Goal: Check status: Check status

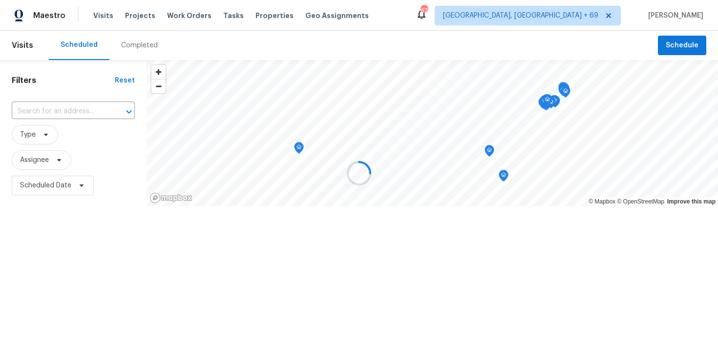
click at [130, 47] on div at bounding box center [359, 173] width 718 height 346
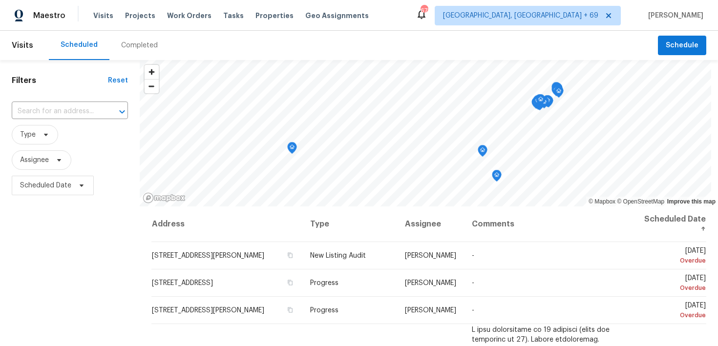
click at [131, 45] on div "Completed" at bounding box center [139, 46] width 37 height 10
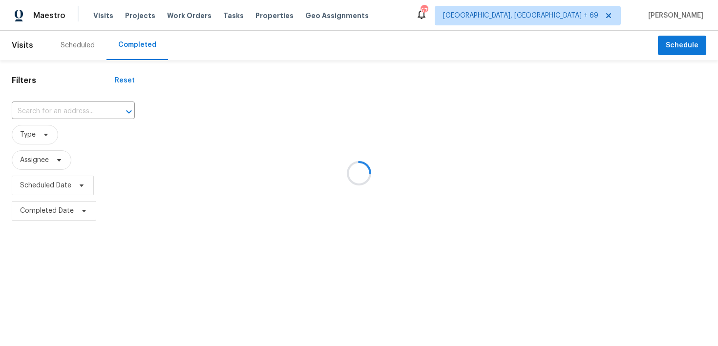
click at [66, 104] on div at bounding box center [359, 173] width 718 height 346
click at [41, 111] on div at bounding box center [359, 173] width 718 height 346
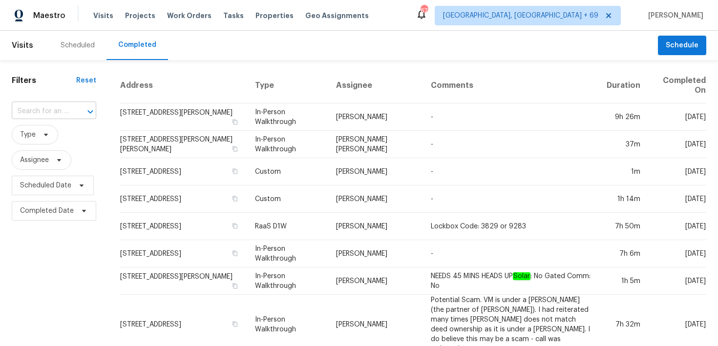
click at [41, 111] on input "text" at bounding box center [40, 111] width 57 height 15
paste input "[STREET_ADDRESS]"
type input "[STREET_ADDRESS]"
click at [33, 135] on li "[STREET_ADDRESS]" at bounding box center [53, 133] width 83 height 16
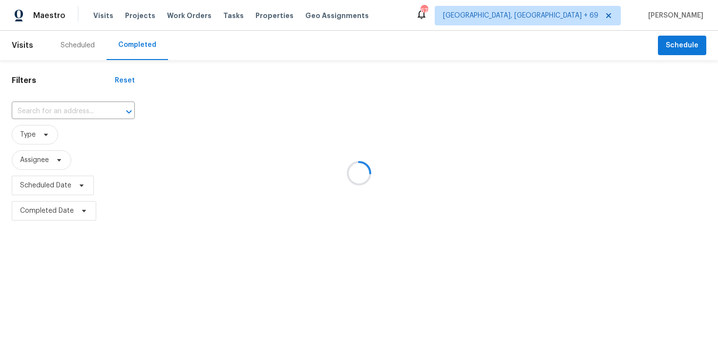
type input "[STREET_ADDRESS]"
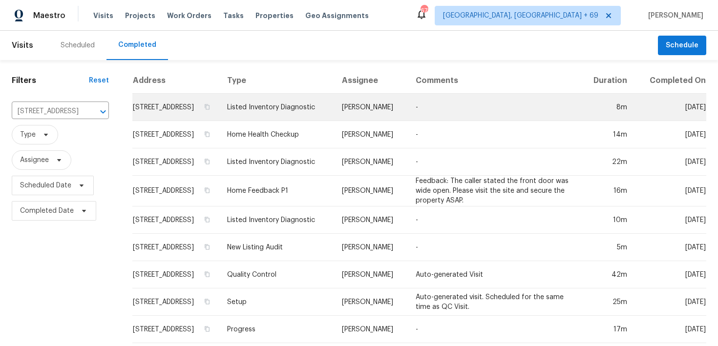
click at [299, 114] on td "Listed Inventory Diagnostic" at bounding box center [276, 107] width 115 height 27
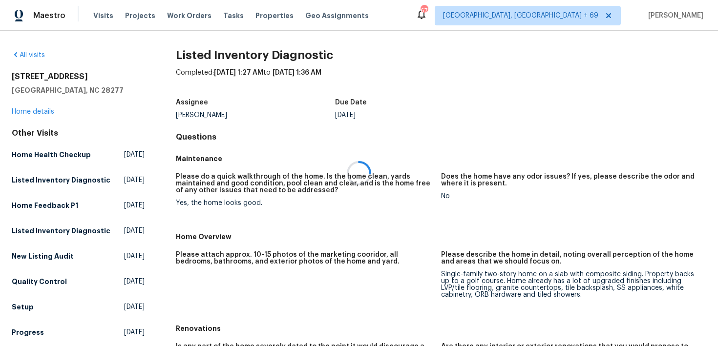
click at [34, 112] on div at bounding box center [359, 173] width 718 height 346
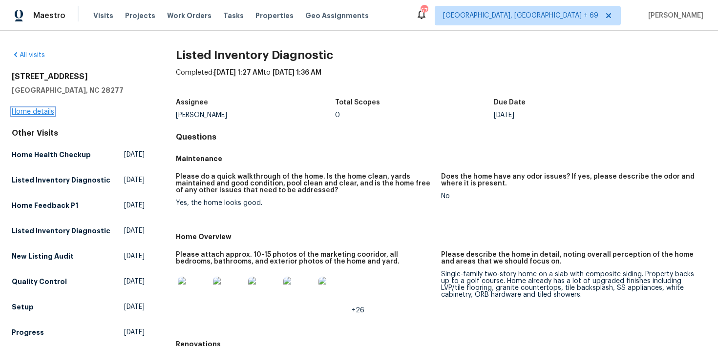
click at [22, 111] on link "Home details" at bounding box center [33, 111] width 42 height 7
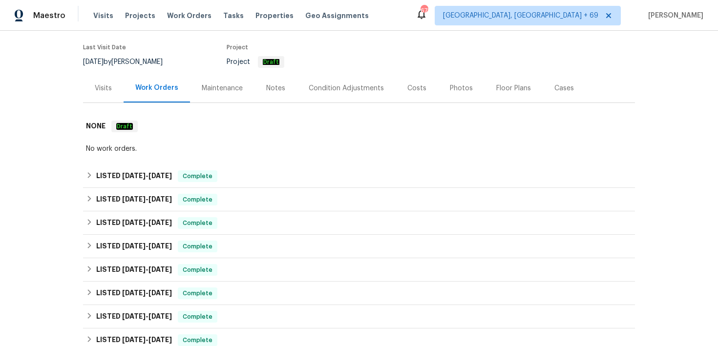
scroll to position [85, 0]
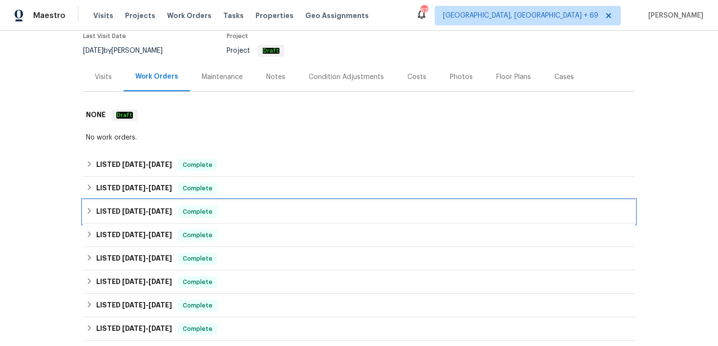
click at [216, 211] on span "Complete" at bounding box center [198, 212] width 38 height 10
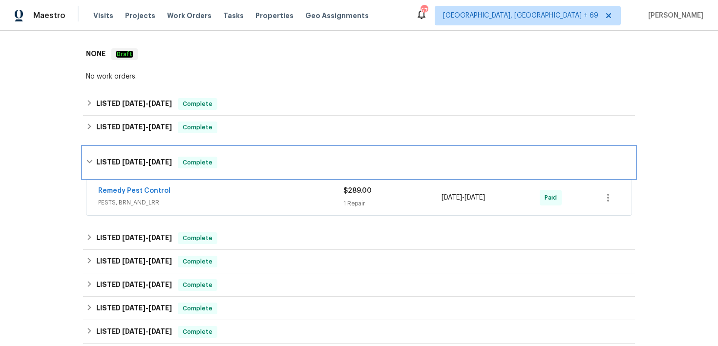
scroll to position [153, 0]
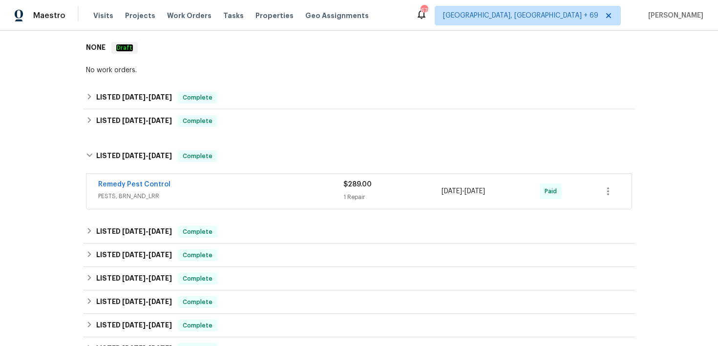
click at [339, 195] on span "PESTS, BRN_AND_LRR" at bounding box center [220, 196] width 245 height 10
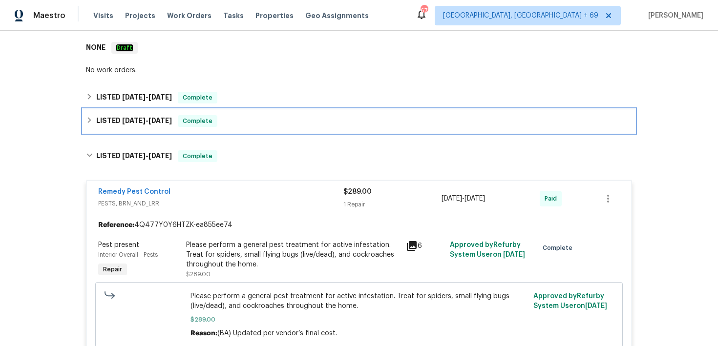
click at [247, 125] on div "LISTED [DATE] - [DATE] Complete" at bounding box center [359, 121] width 546 height 12
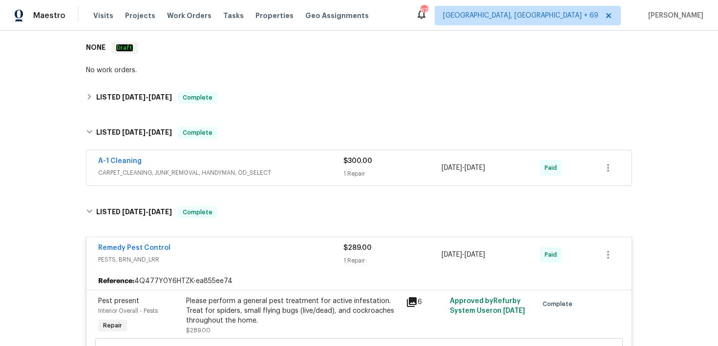
click at [352, 167] on div "$300.00 1 Repair" at bounding box center [392, 167] width 98 height 23
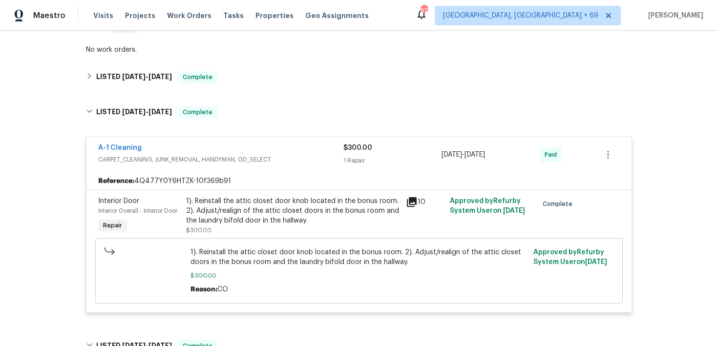
scroll to position [168, 0]
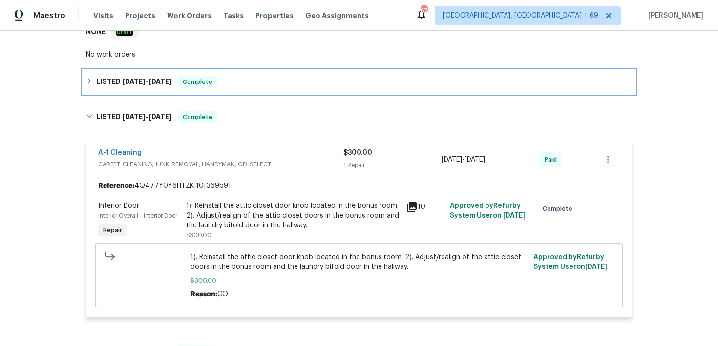
click at [249, 76] on div "LISTED [DATE] - [DATE] Complete" at bounding box center [359, 82] width 546 height 12
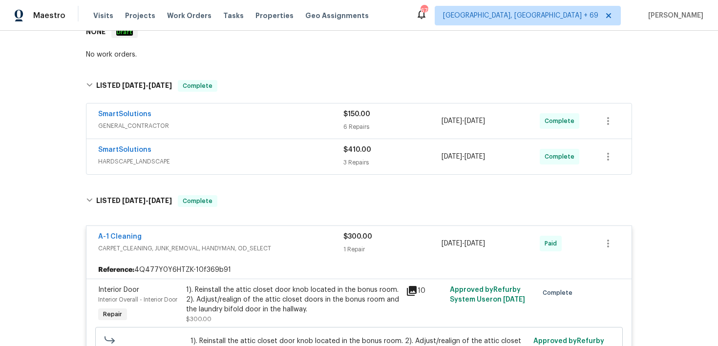
click at [351, 125] on div "6 Repairs" at bounding box center [392, 127] width 98 height 10
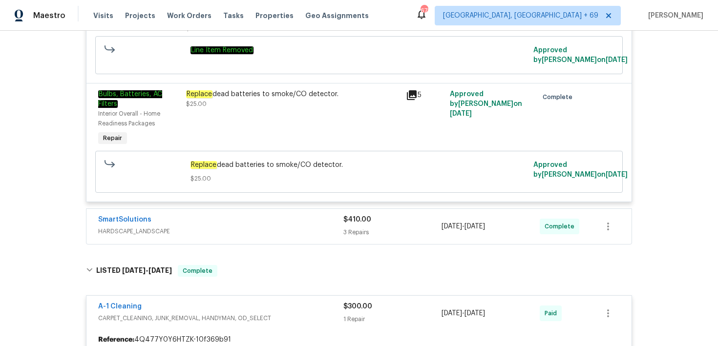
scroll to position [729, 0]
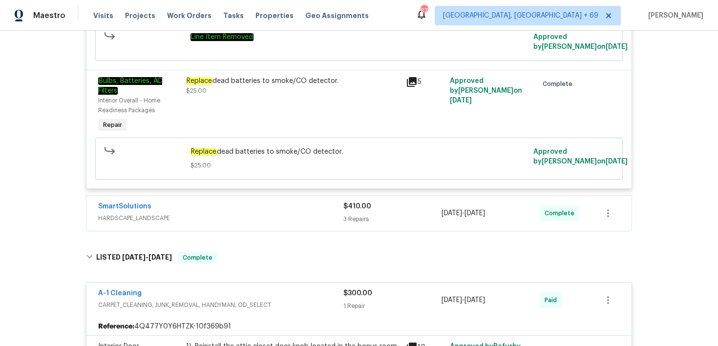
click at [353, 219] on div "3 Repairs" at bounding box center [392, 219] width 98 height 10
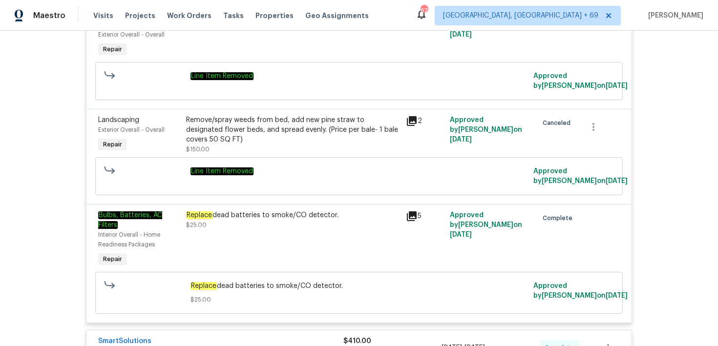
scroll to position [0, 0]
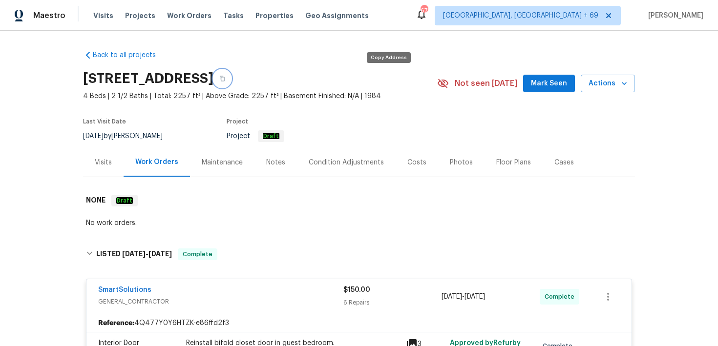
click at [231, 75] on button "button" at bounding box center [222, 79] width 18 height 18
